Goal: Find specific page/section: Find specific page/section

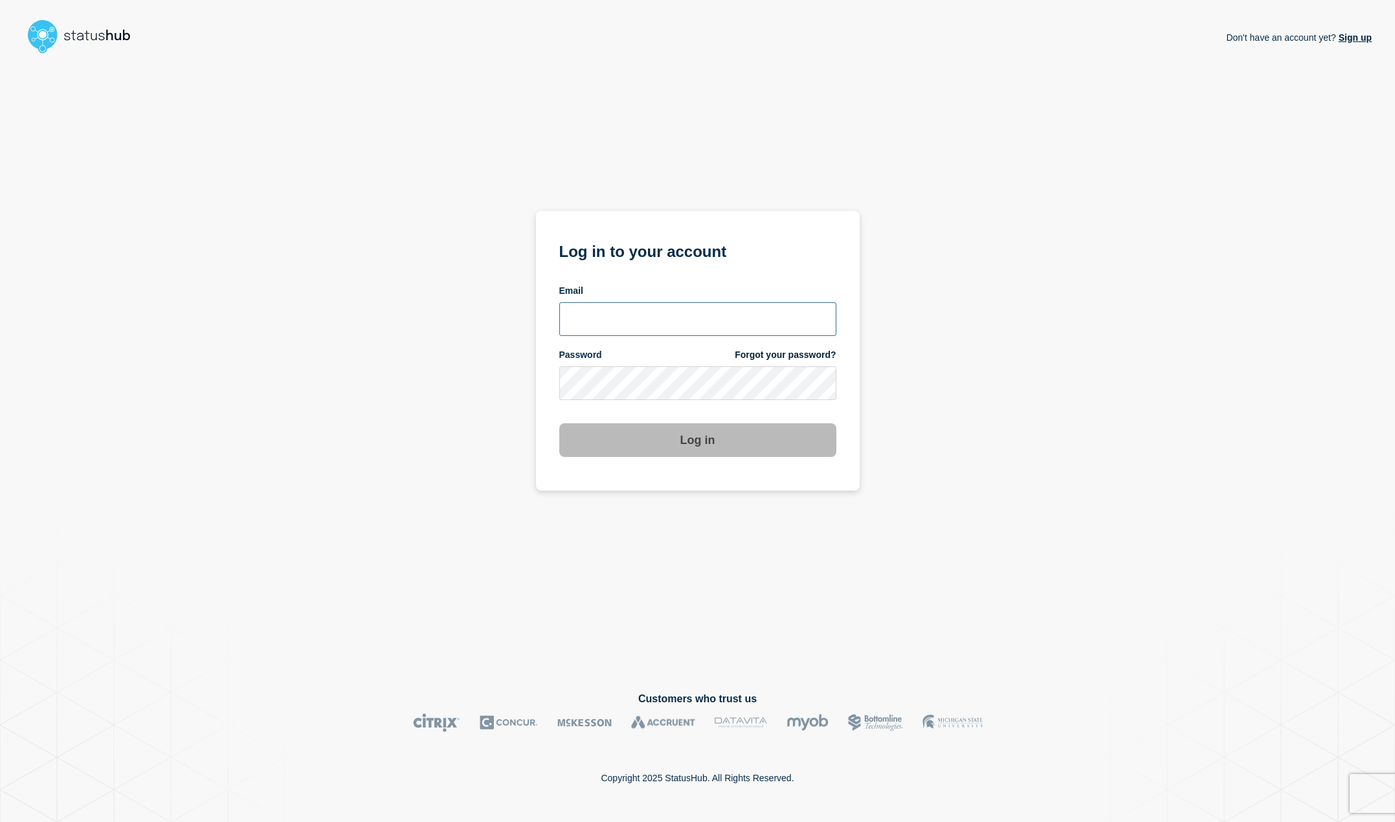
click at [672, 311] on input "email input" at bounding box center [697, 319] width 277 height 34
type input "david.strait@lcisd.org"
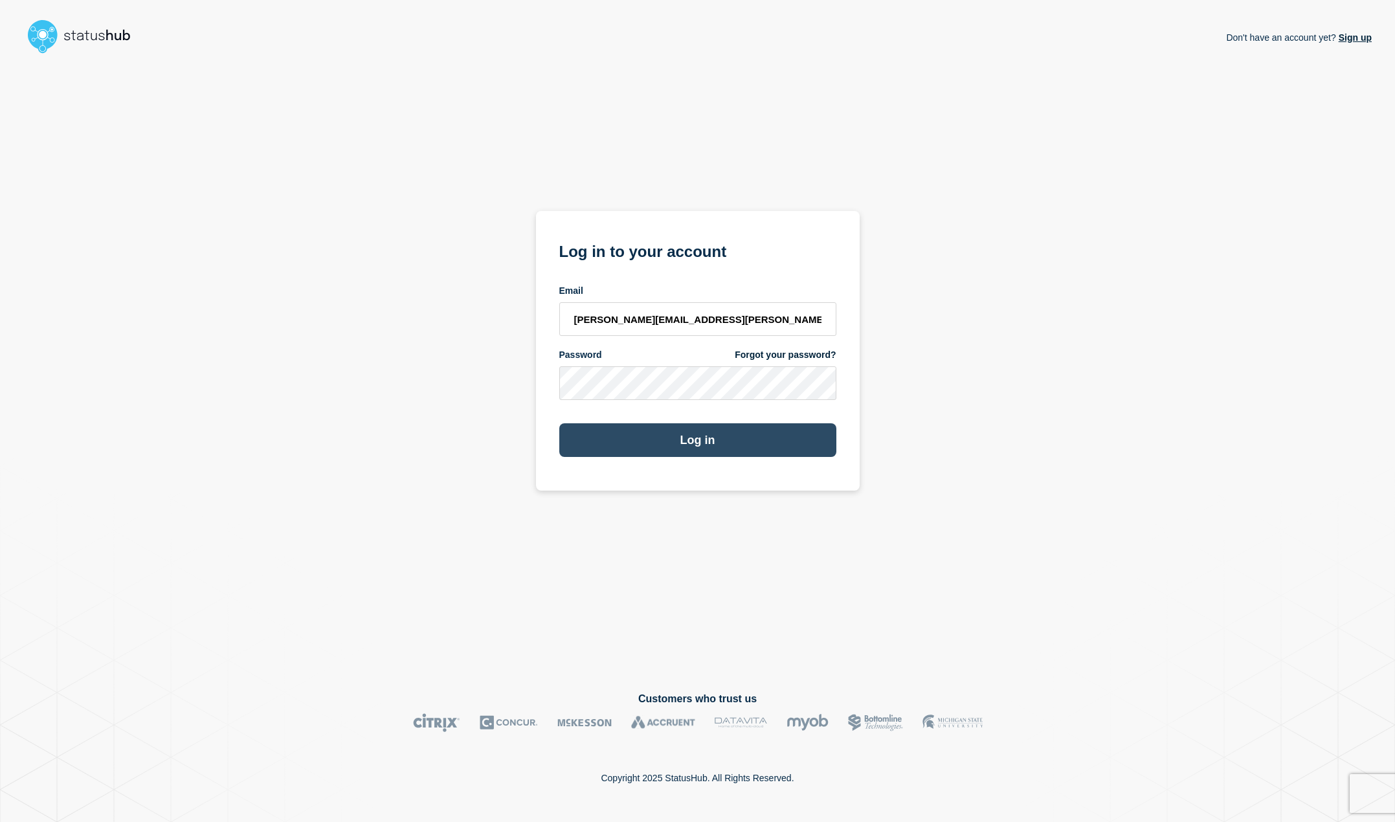
click at [669, 441] on button "Log in" at bounding box center [697, 440] width 277 height 34
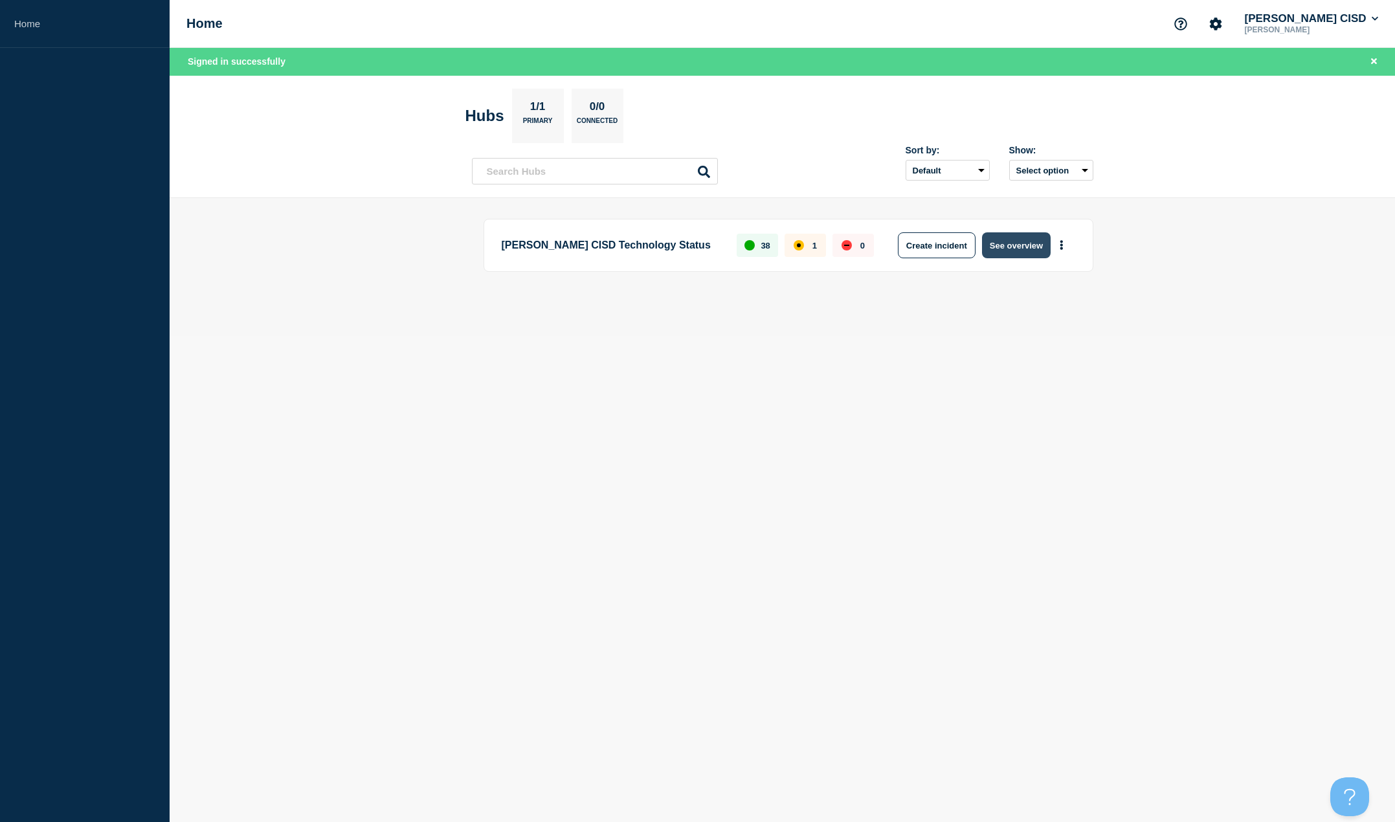
click at [1014, 252] on button "See overview" at bounding box center [1016, 245] width 69 height 26
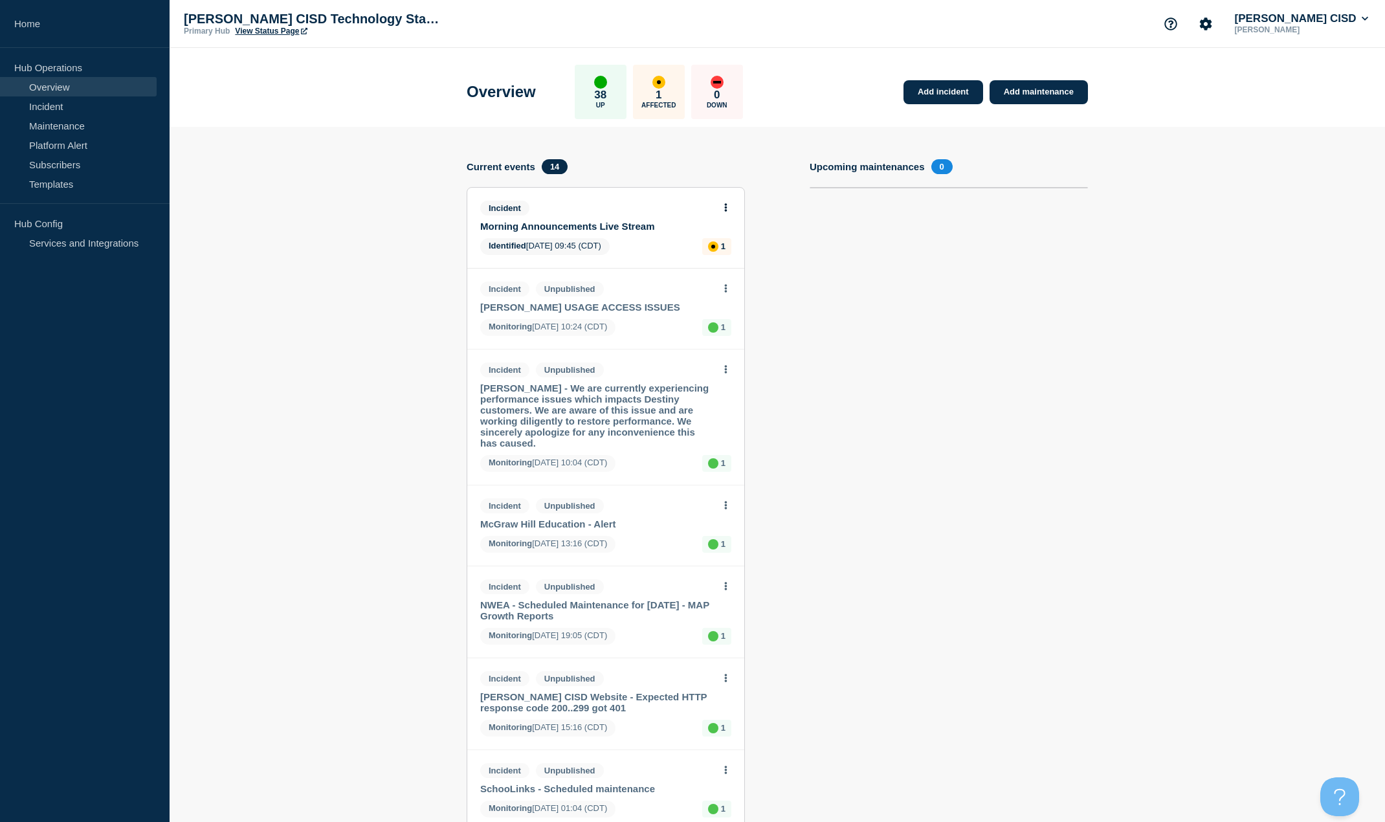
click at [263, 28] on link "View Status Page" at bounding box center [271, 31] width 72 height 9
